Goal: Task Accomplishment & Management: Use online tool/utility

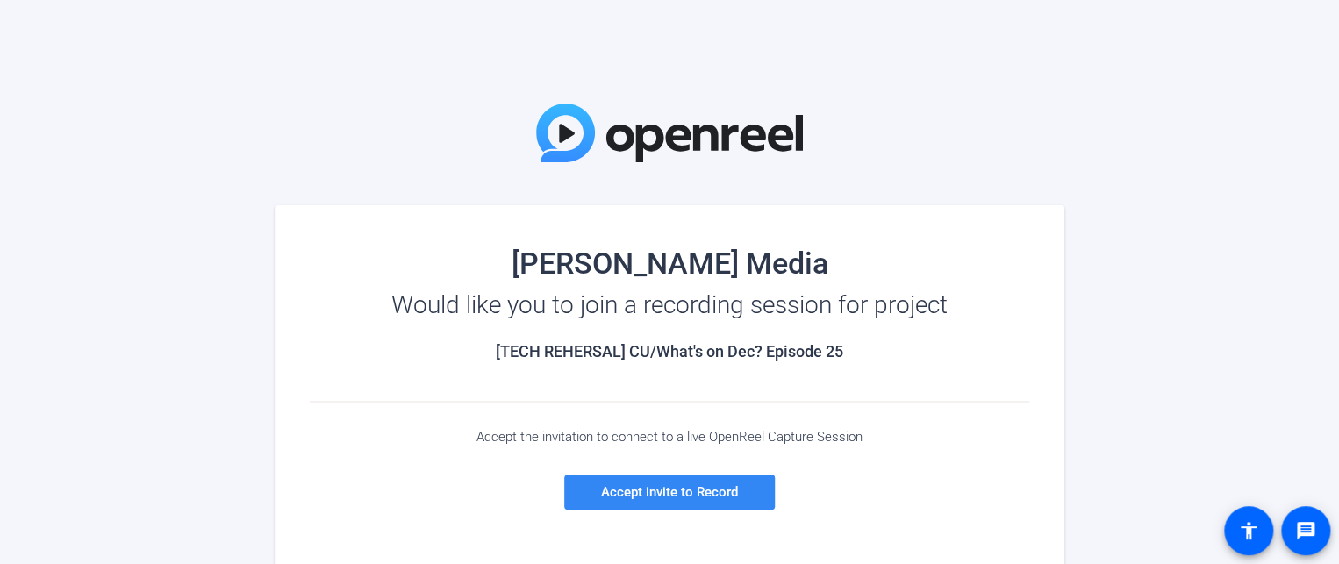
click at [750, 498] on span at bounding box center [669, 492] width 211 height 42
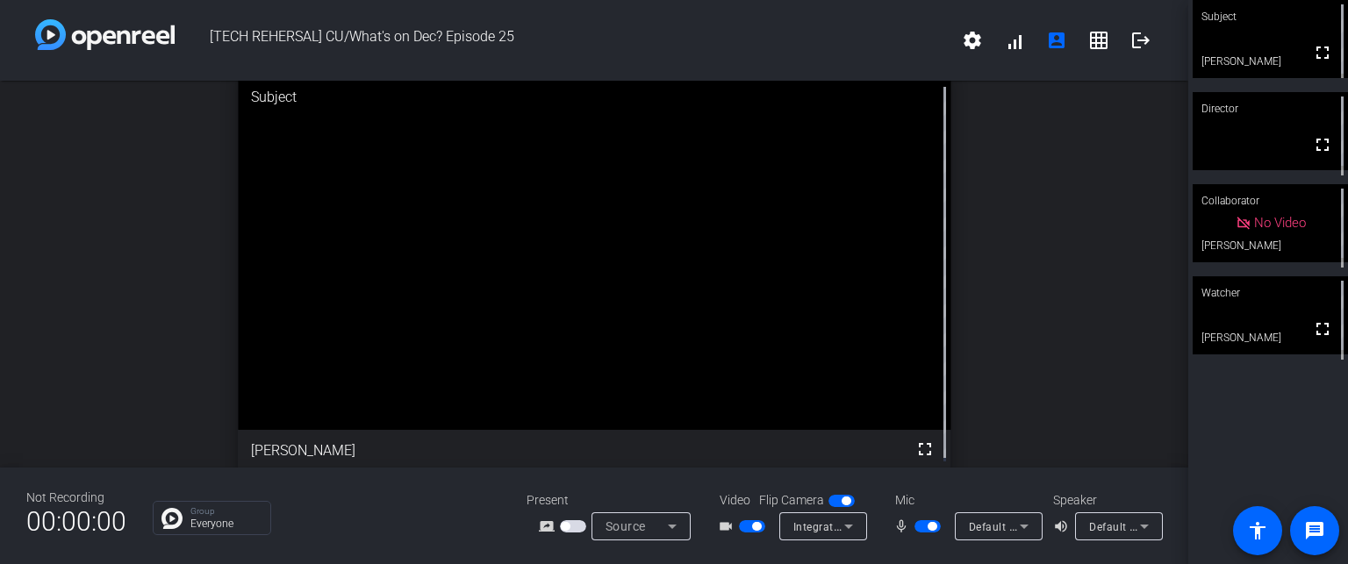
click at [969, 494] on div "Mic" at bounding box center [966, 500] width 176 height 18
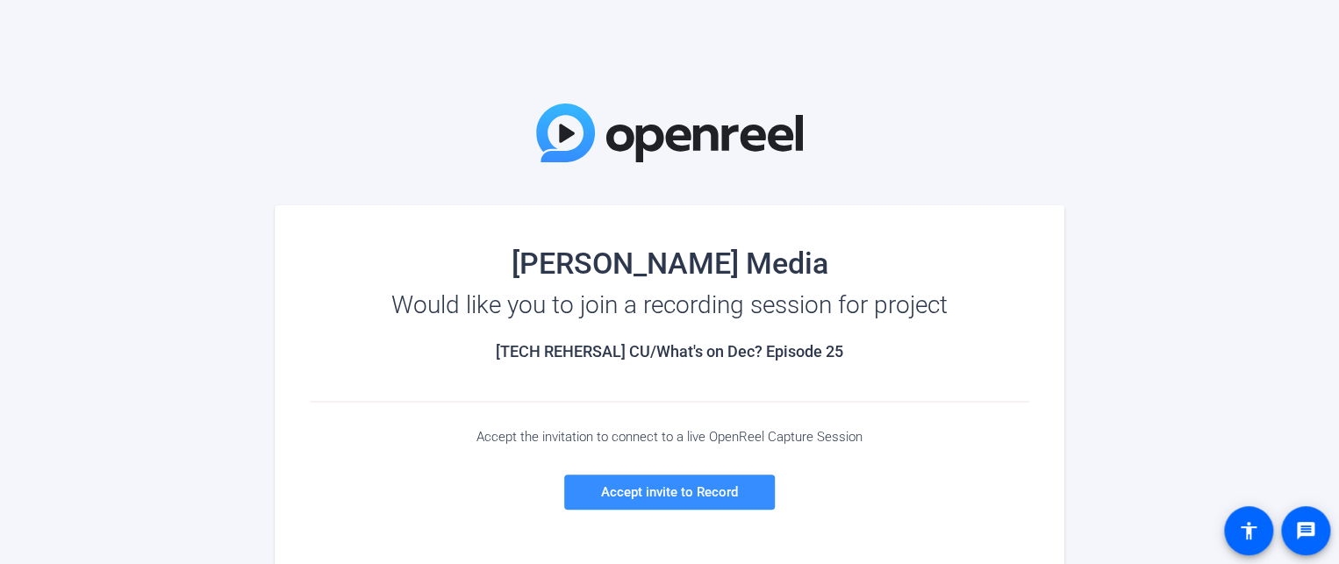
scroll to position [161, 0]
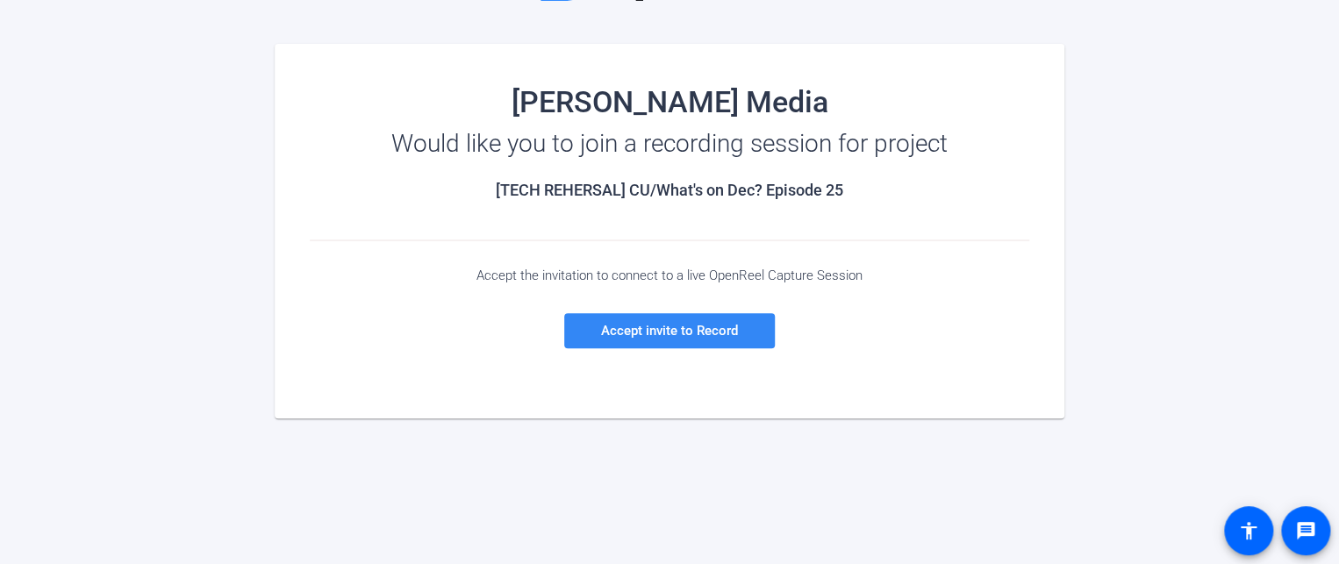
click at [661, 336] on span "Accept invite to Record" at bounding box center [669, 331] width 137 height 16
